Goal: Task Accomplishment & Management: Use online tool/utility

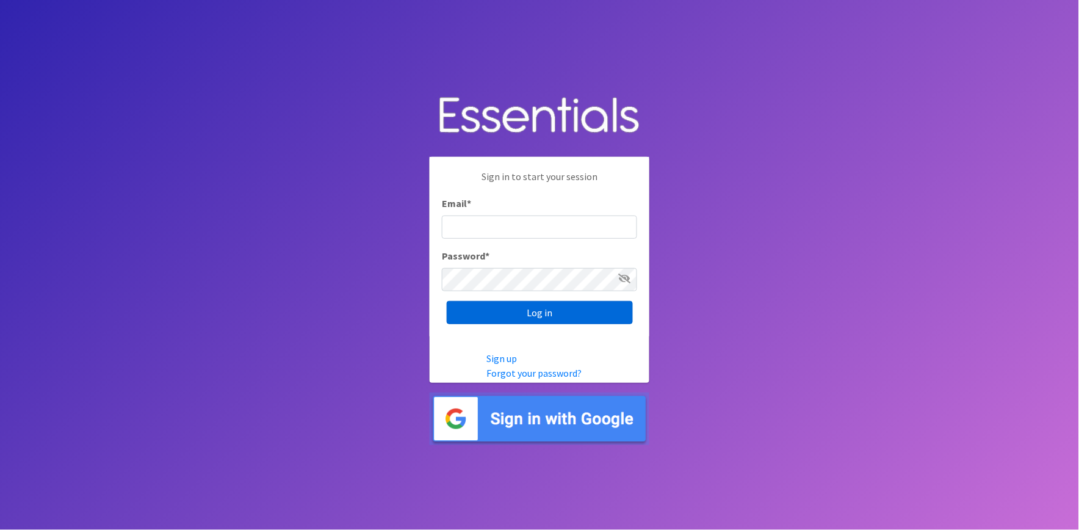
type input "[PERSON_NAME][EMAIL_ADDRESS][DOMAIN_NAME]"
click at [526, 314] on input "Log in" at bounding box center [540, 312] width 186 height 23
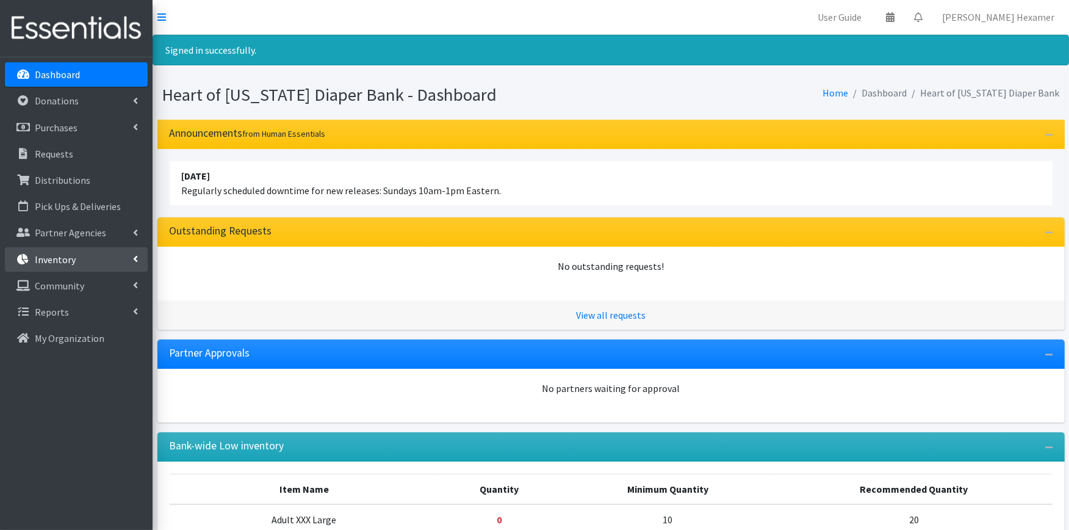
click at [62, 258] on p "Inventory" at bounding box center [55, 259] width 41 height 12
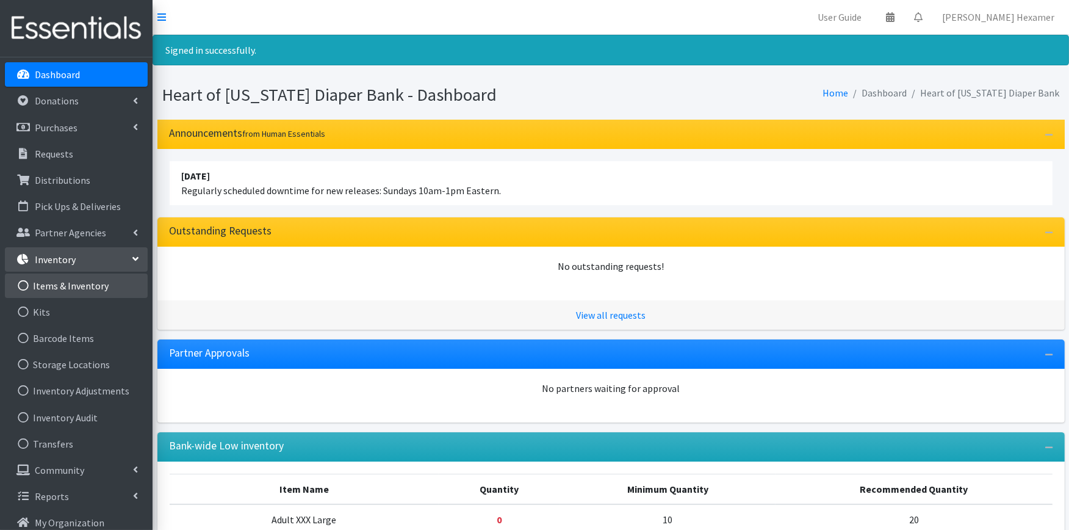
click at [69, 280] on link "Items & Inventory" at bounding box center [76, 285] width 143 height 24
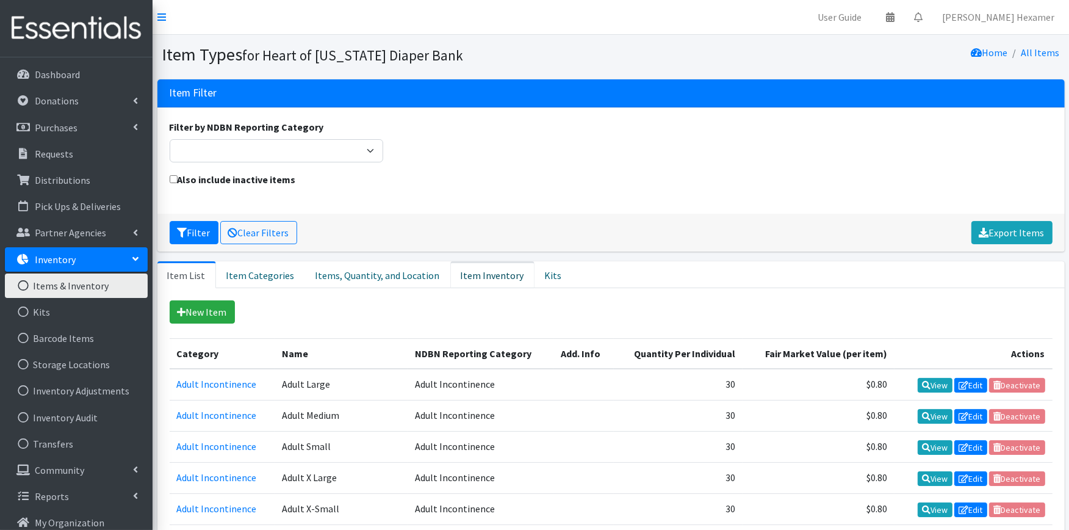
click at [450, 266] on link "Item Inventory" at bounding box center [492, 274] width 84 height 27
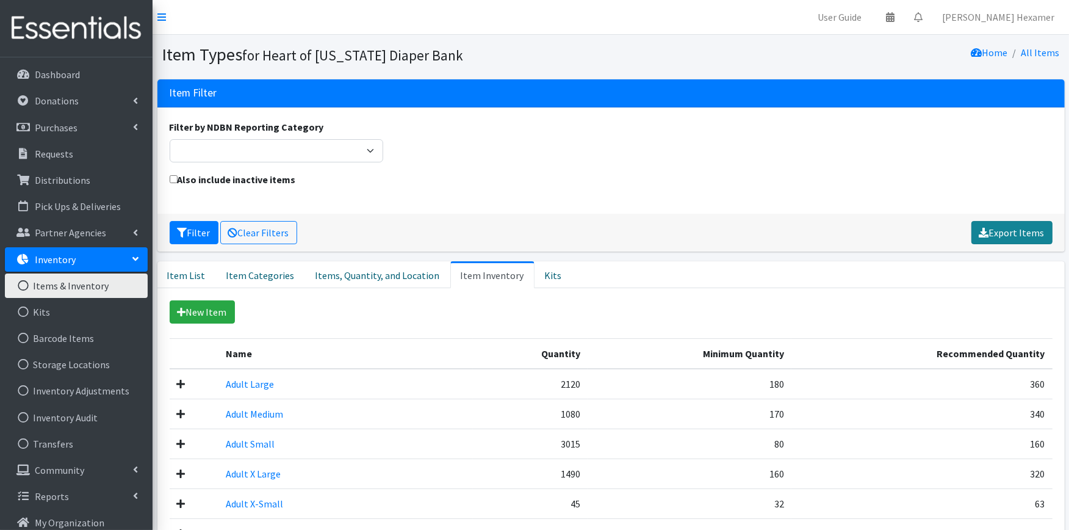
click at [1024, 228] on link "Export Items" at bounding box center [1012, 232] width 81 height 23
